Goal: Transaction & Acquisition: Purchase product/service

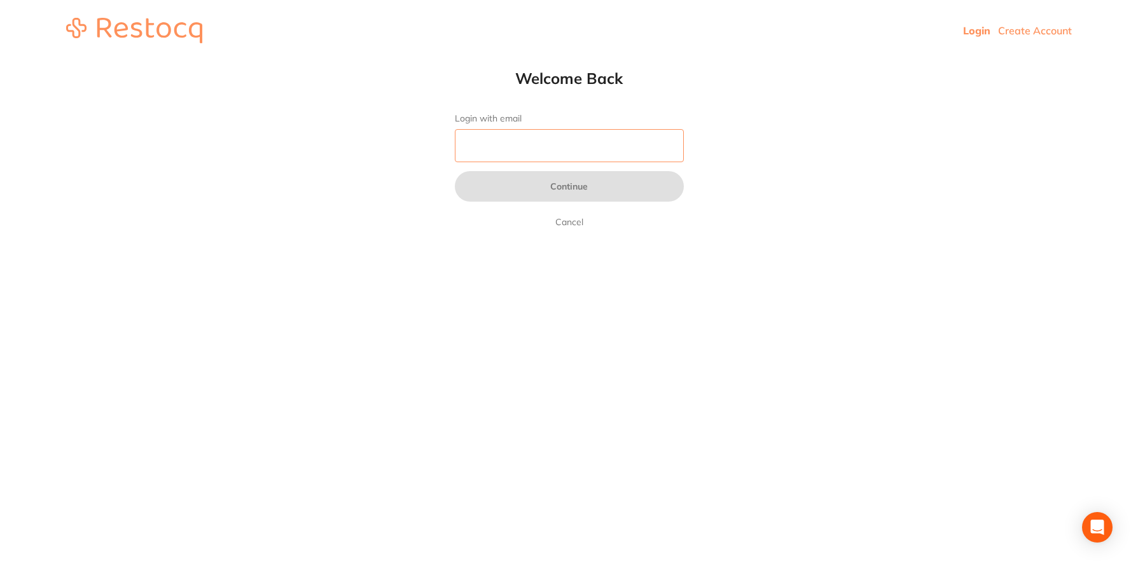
click at [547, 156] on input "Login with email" at bounding box center [569, 145] width 229 height 33
type input "wagga@experteeth.com.au"
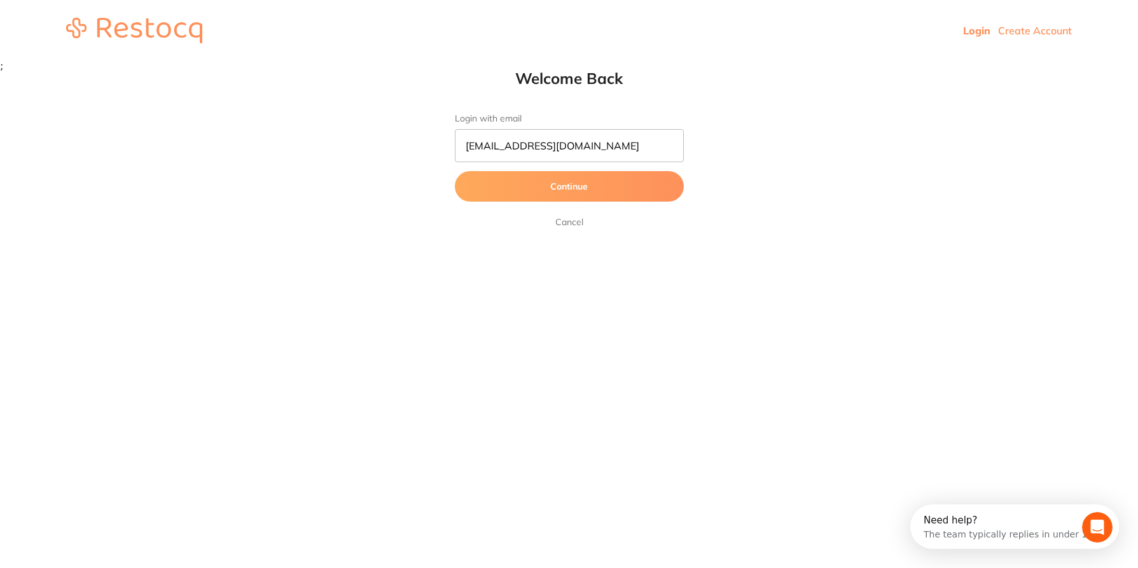
click at [541, 177] on button "Continue" at bounding box center [569, 186] width 229 height 31
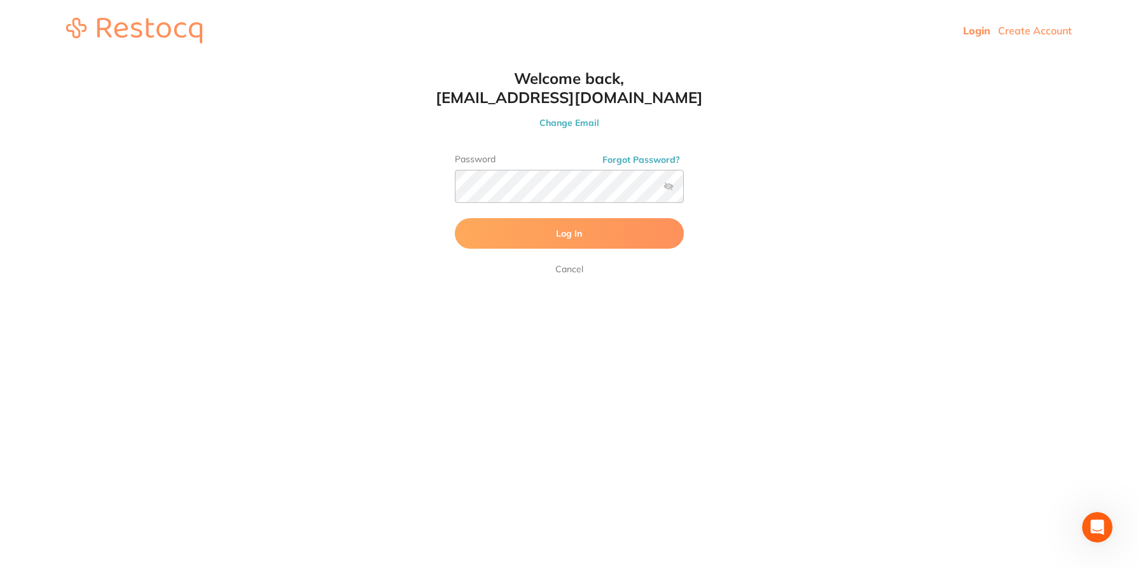
click at [472, 238] on button "Log In" at bounding box center [569, 233] width 229 height 31
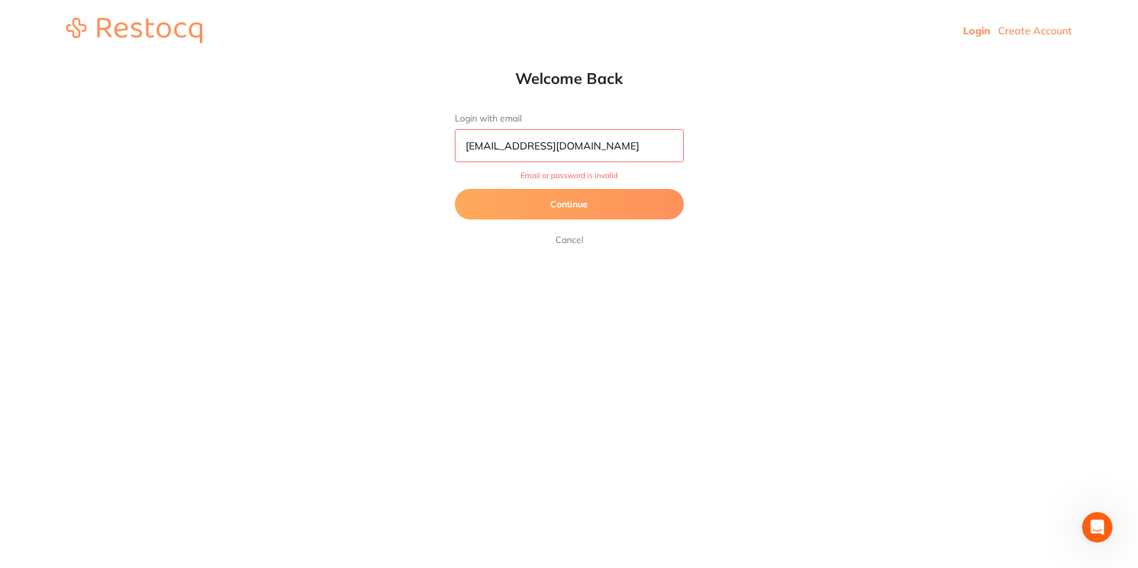
drag, startPoint x: 620, startPoint y: 144, endPoint x: 449, endPoint y: 142, distance: 170.5
click at [449, 142] on div "Welcome Back Login with email wagga@experteeth.com.au Email or password is inva…" at bounding box center [569, 158] width 280 height 179
type input "[EMAIL_ADDRESS][DOMAIN_NAME]"
click at [614, 200] on button "Continue" at bounding box center [569, 204] width 229 height 31
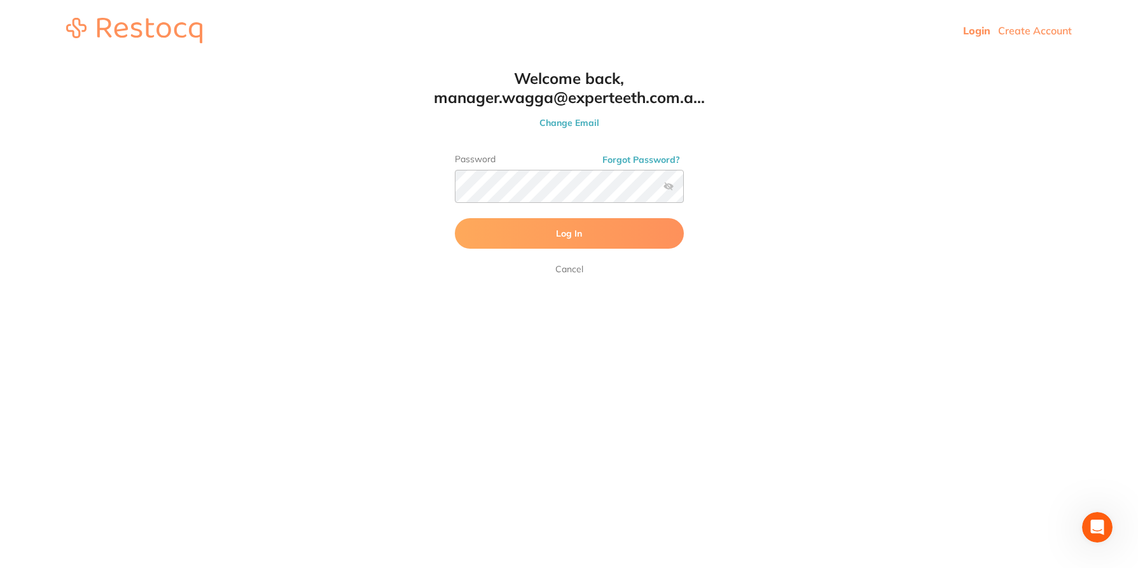
click at [594, 236] on button "Log In" at bounding box center [569, 233] width 229 height 31
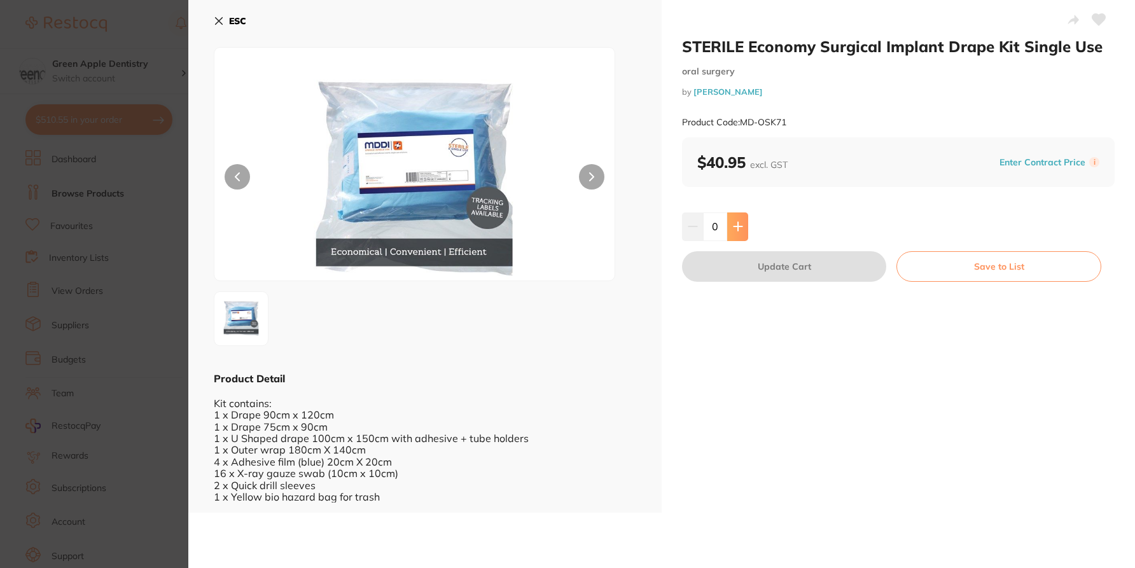
click at [740, 232] on button at bounding box center [737, 226] width 21 height 28
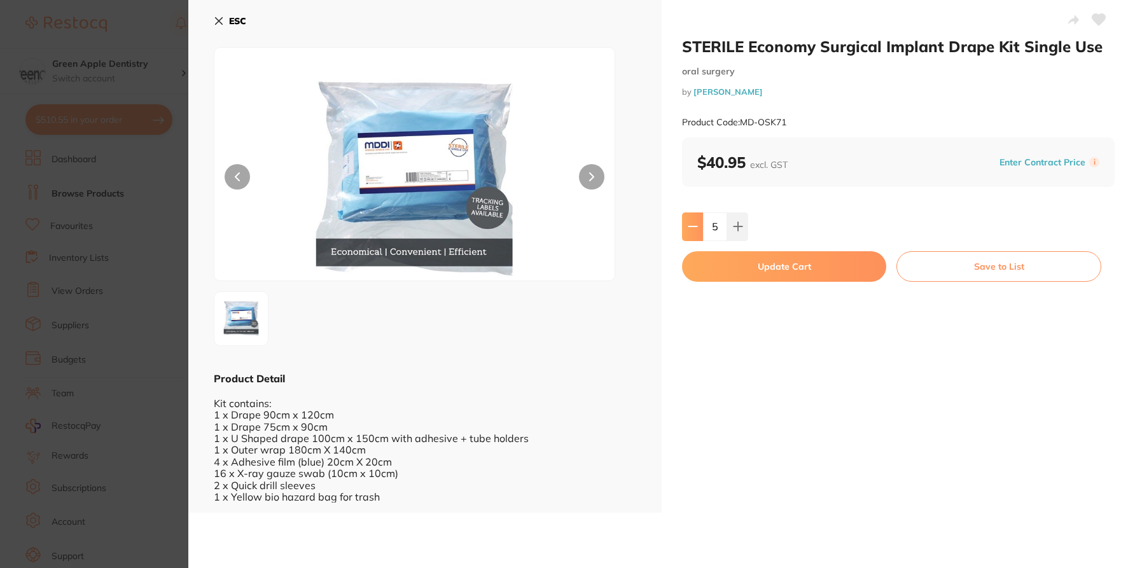
click at [694, 226] on icon at bounding box center [692, 226] width 8 height 0
click at [737, 234] on button at bounding box center [737, 226] width 21 height 28
type input "4"
click at [835, 265] on button "Update Cart" at bounding box center [784, 266] width 204 height 31
